Goal: Register for event/course

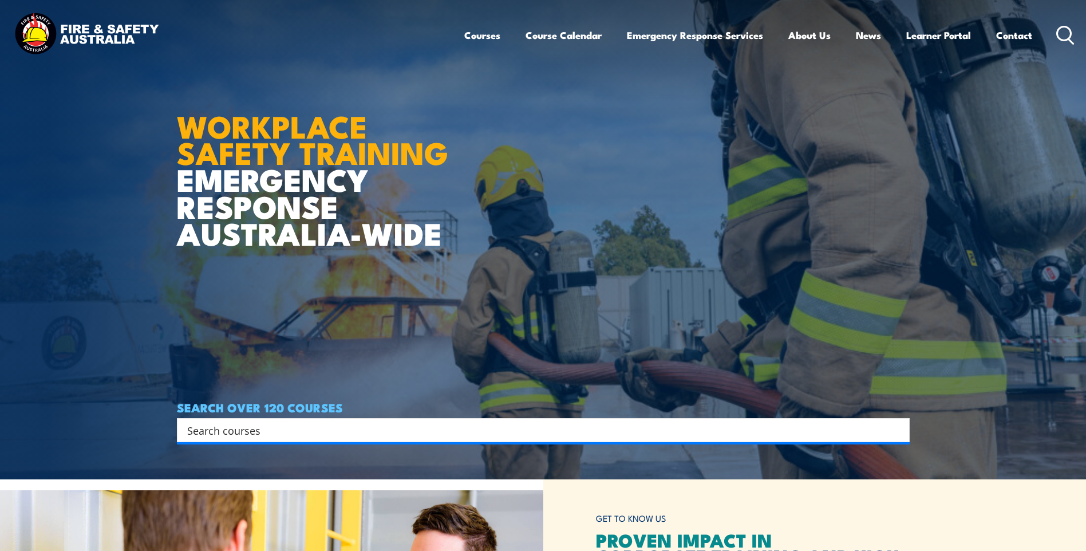
scroll to position [229, 0]
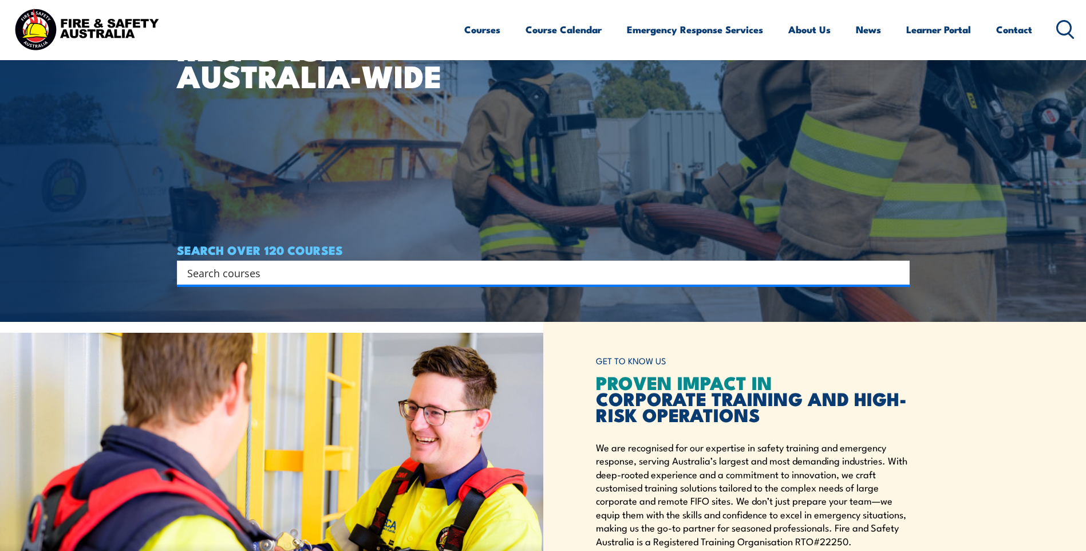
click at [254, 267] on input "Search input" at bounding box center [536, 272] width 698 height 17
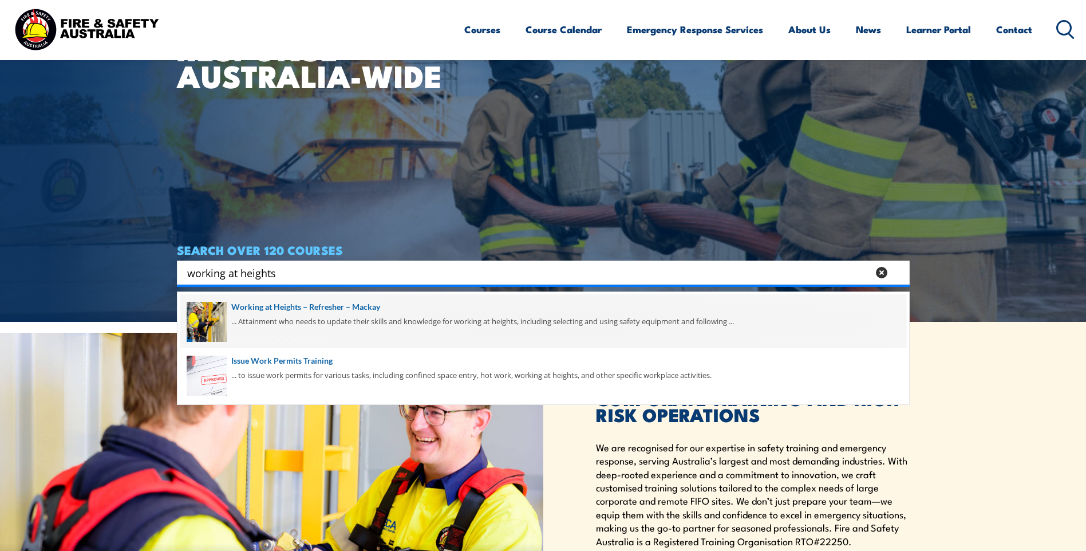
type input "working at heights"
click at [261, 314] on span at bounding box center [543, 321] width 726 height 54
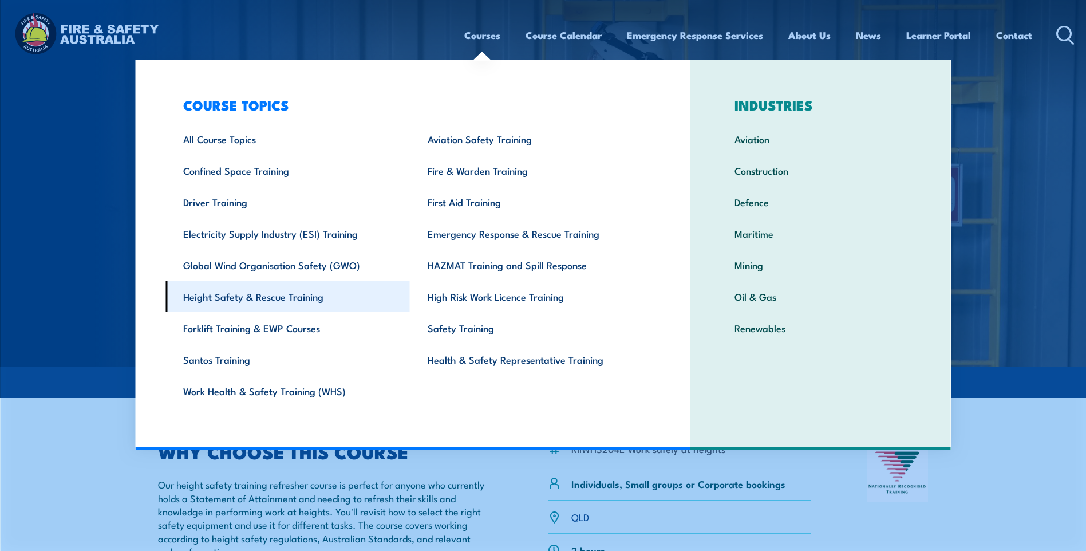
click at [233, 301] on link "Height Safety & Rescue Training" at bounding box center [288, 296] width 245 height 31
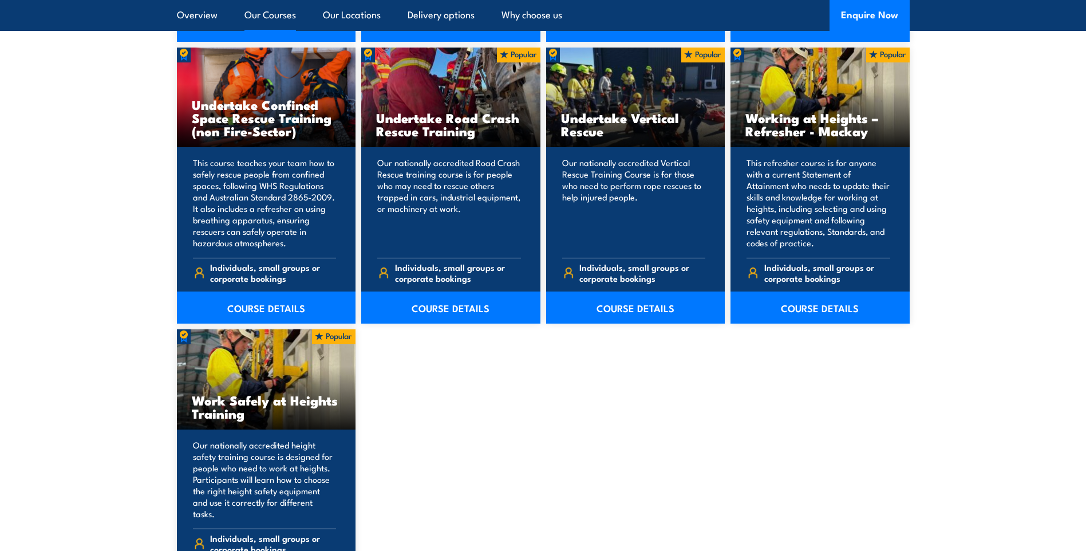
scroll to position [1317, 0]
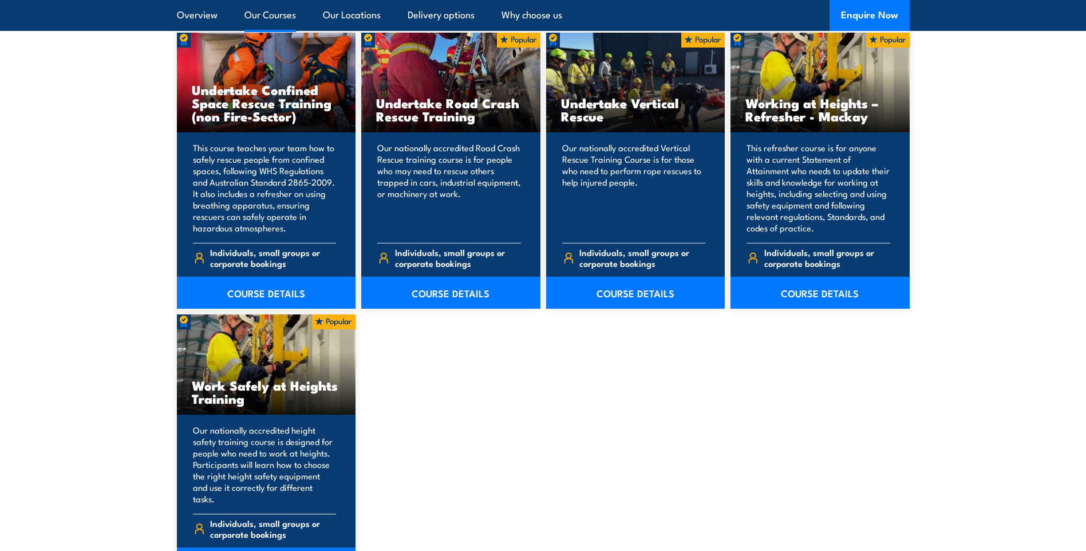
click at [238, 388] on h3 "Work Safely at Heights Training" at bounding box center [266, 392] width 149 height 26
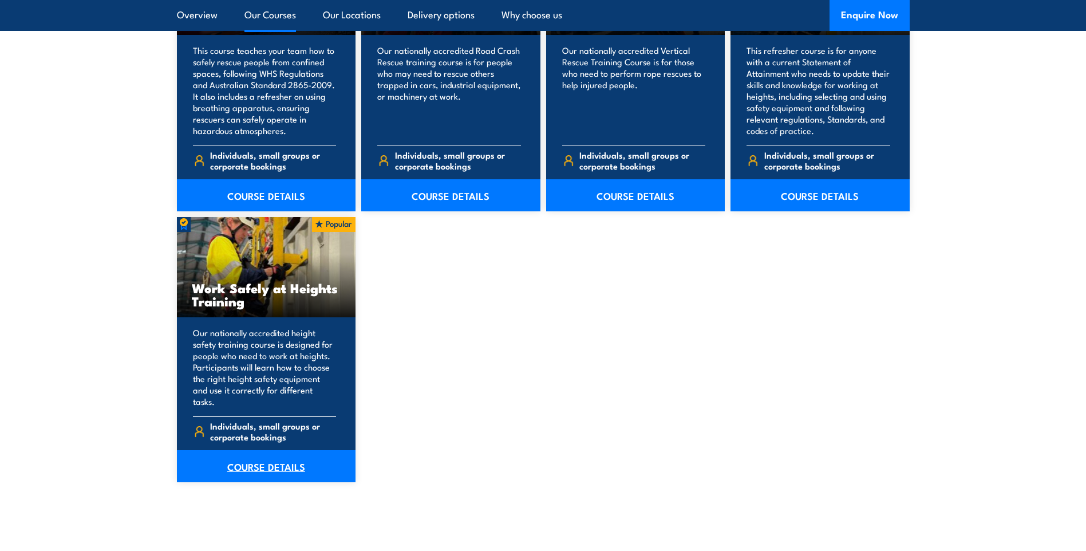
scroll to position [1432, 0]
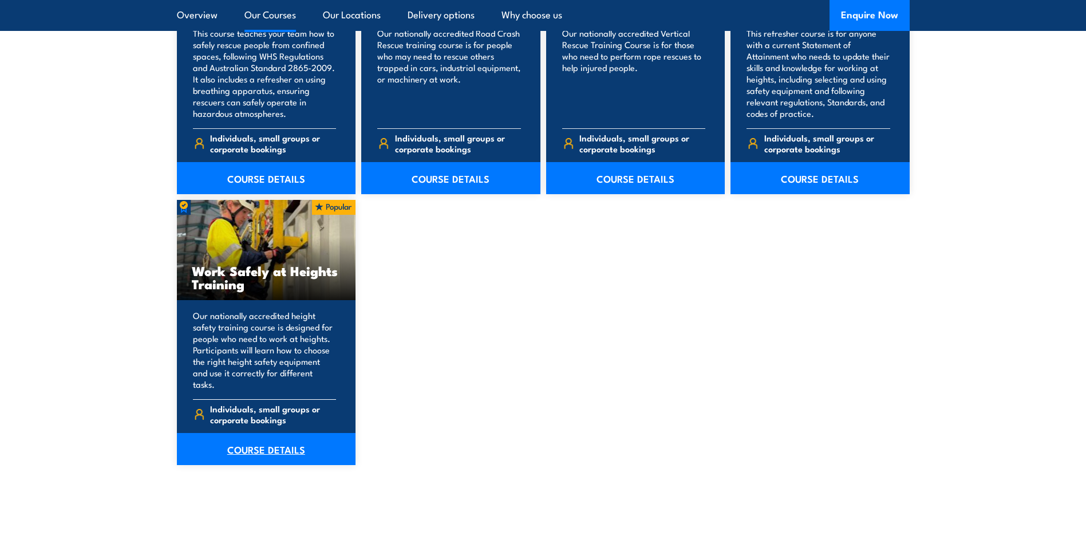
click at [269, 443] on link "COURSE DETAILS" at bounding box center [266, 449] width 179 height 32
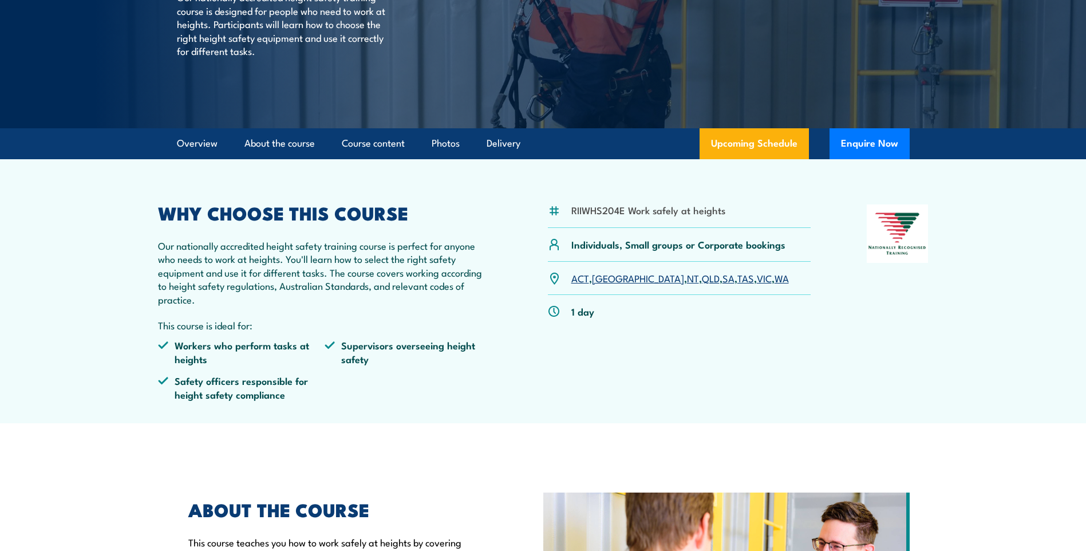
scroll to position [57, 0]
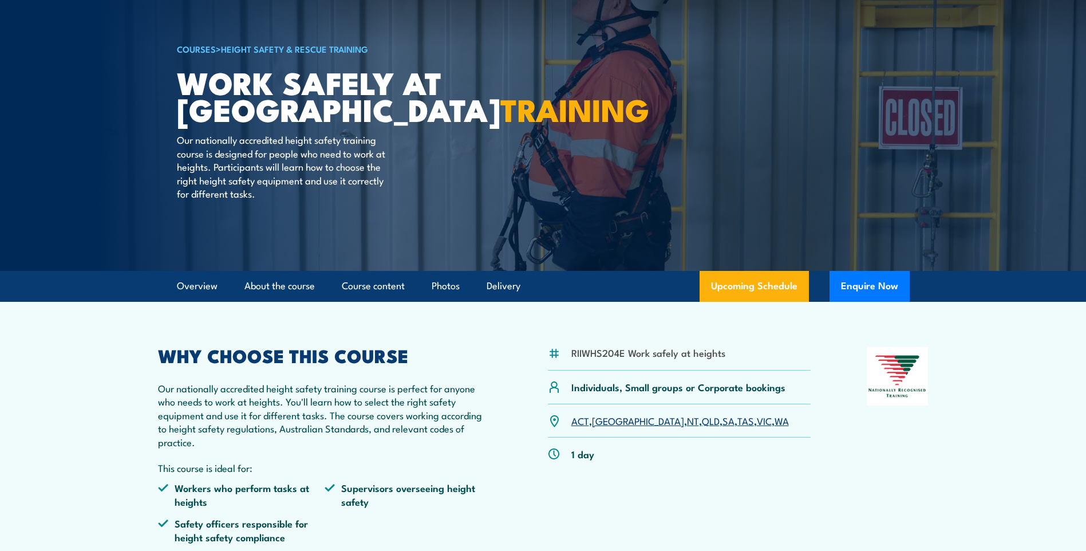
click at [775, 420] on link "WA" at bounding box center [782, 420] width 14 height 14
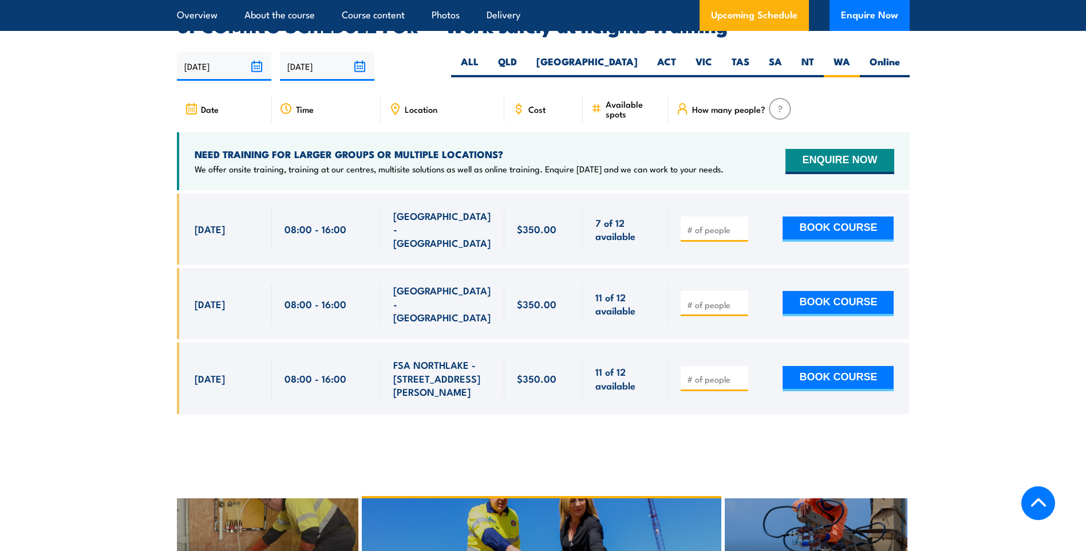
scroll to position [1765, 0]
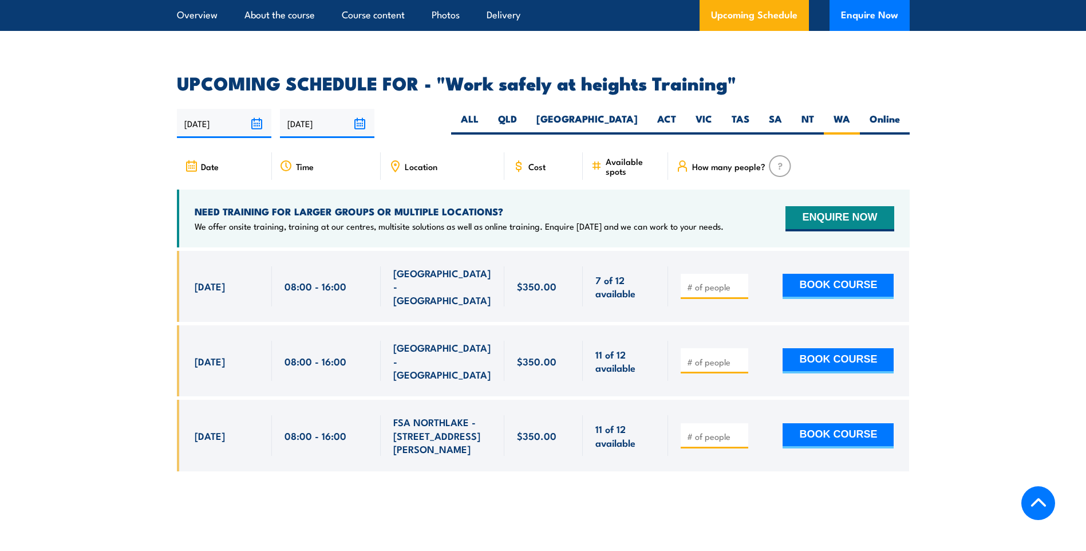
click at [776, 155] on img at bounding box center [780, 166] width 22 height 22
click at [720, 162] on span "How many people?" at bounding box center [728, 167] width 73 height 10
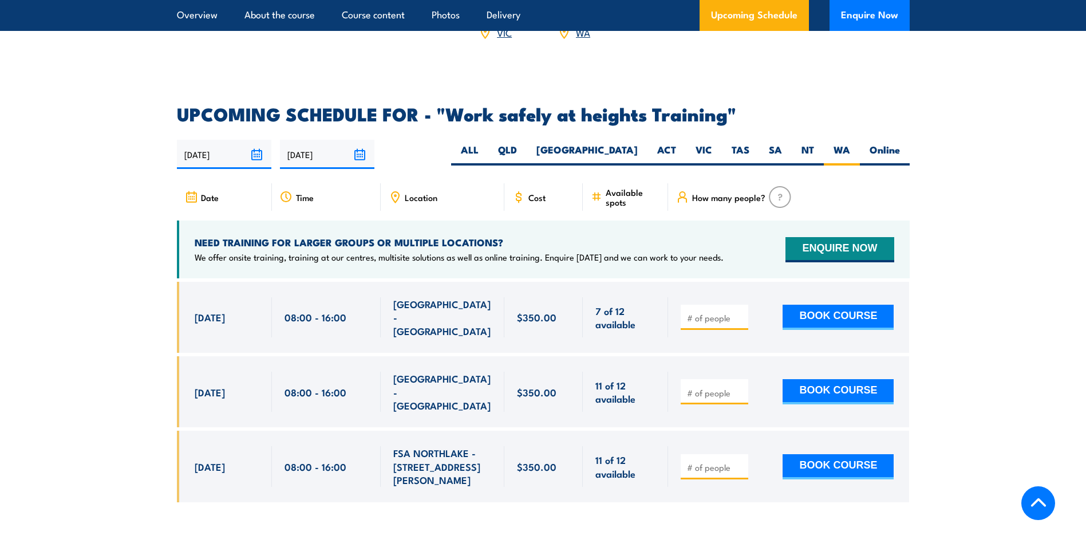
scroll to position [1708, 0]
